Goal: Find specific page/section: Find specific page/section

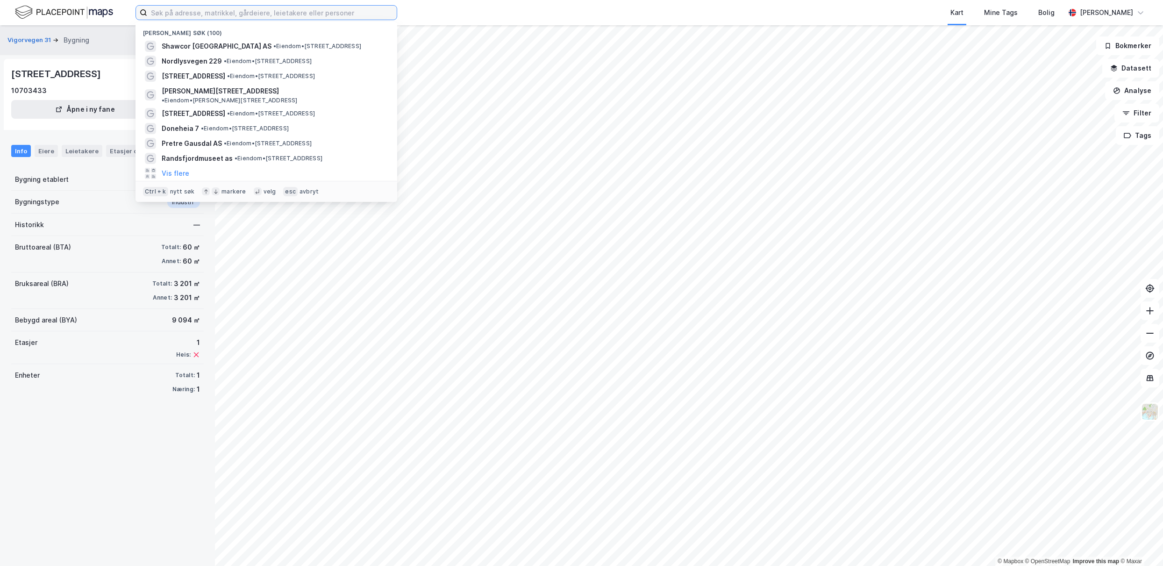
click at [212, 8] on input at bounding box center [272, 13] width 250 height 14
paste input "Primar as"
type input "Primar as"
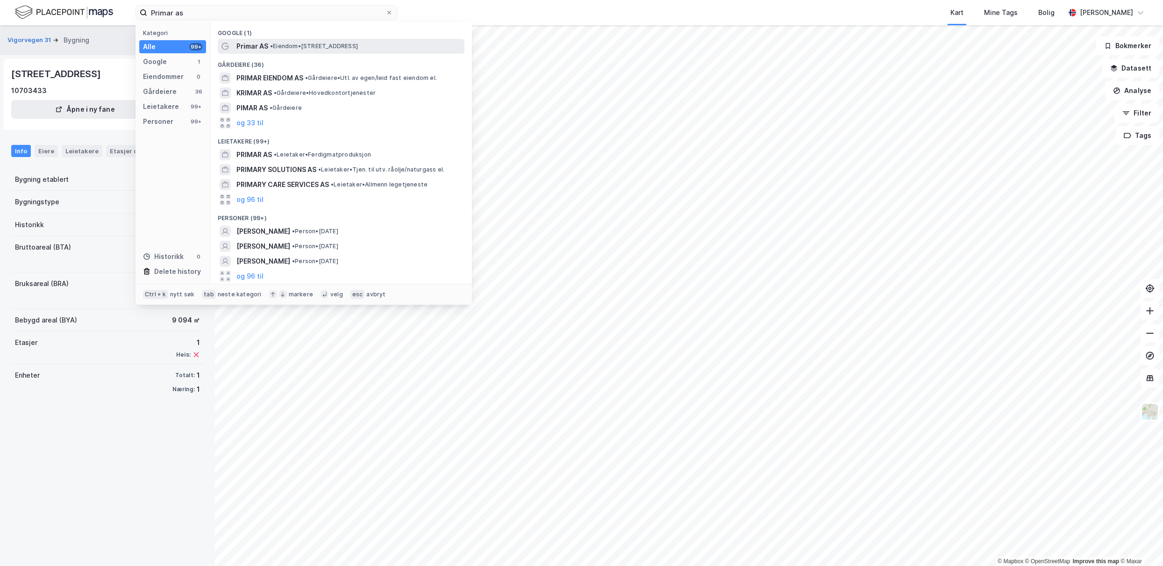
click at [265, 41] on span "Primar AS" at bounding box center [253, 46] width 32 height 11
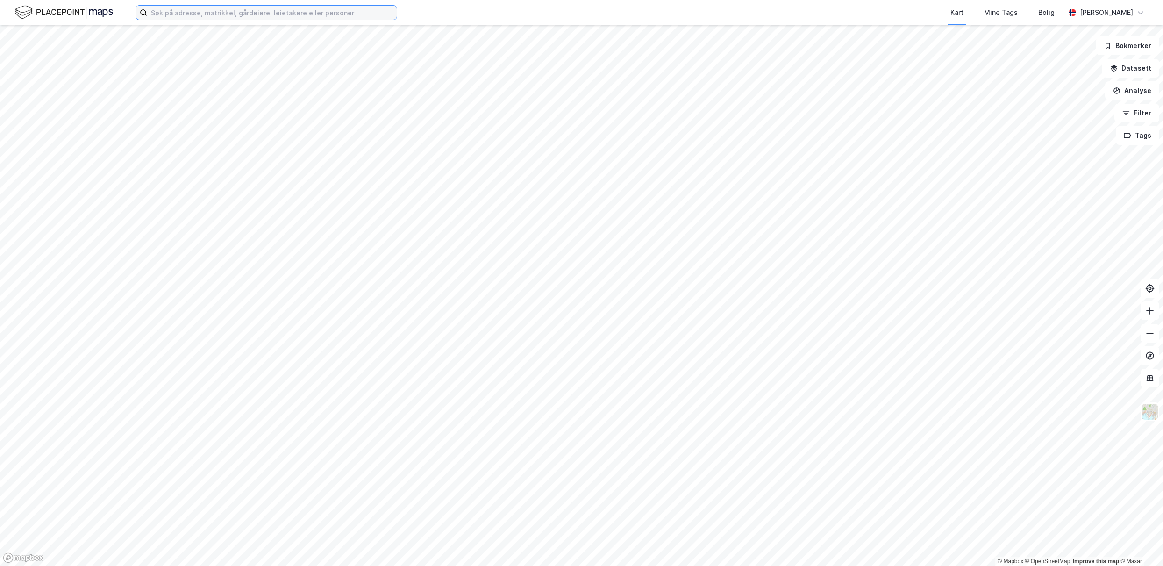
click at [258, 9] on input at bounding box center [272, 13] width 250 height 14
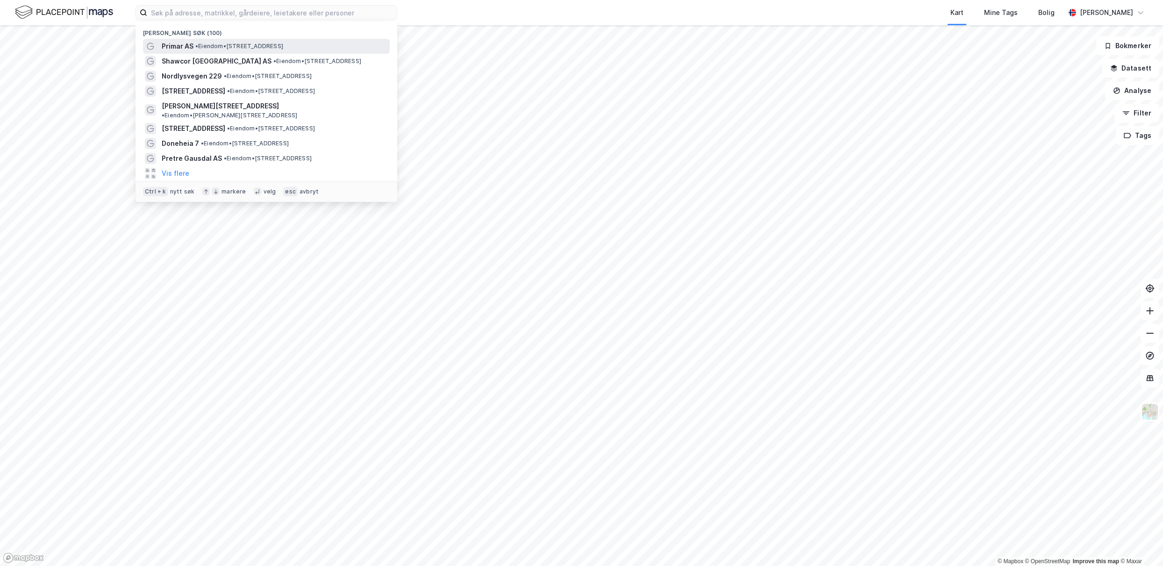
click at [217, 44] on span "• Eiendom • [STREET_ADDRESS]" at bounding box center [239, 46] width 88 height 7
